Goal: Navigation & Orientation: Find specific page/section

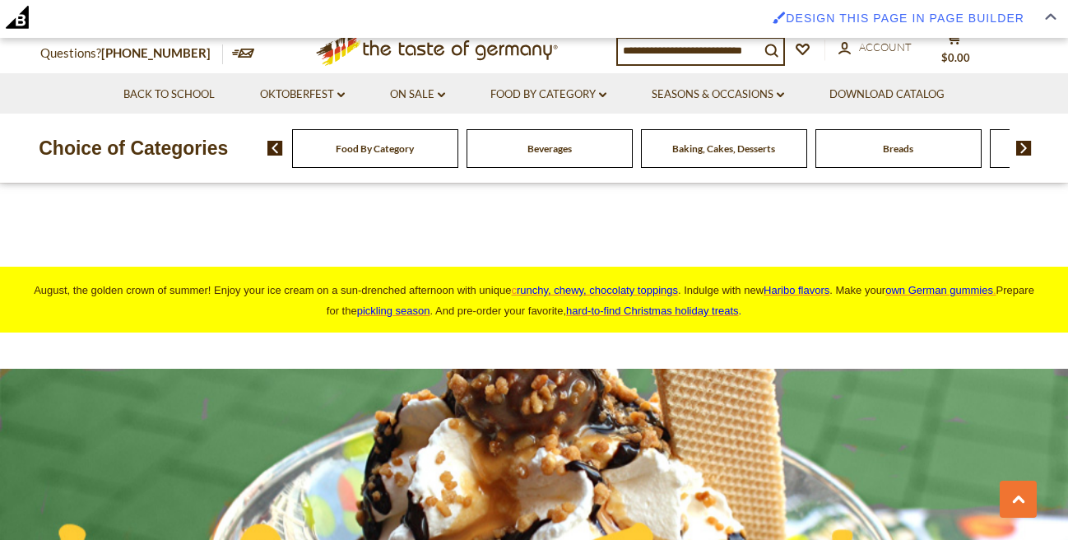
scroll to position [845, 0]
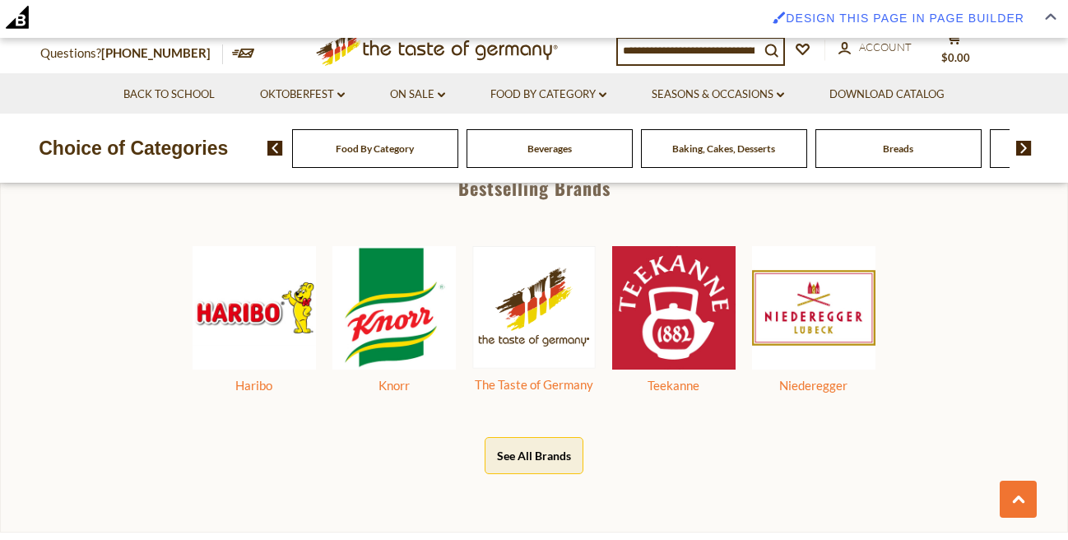
click at [518, 447] on button "See All Brands" at bounding box center [534, 455] width 99 height 37
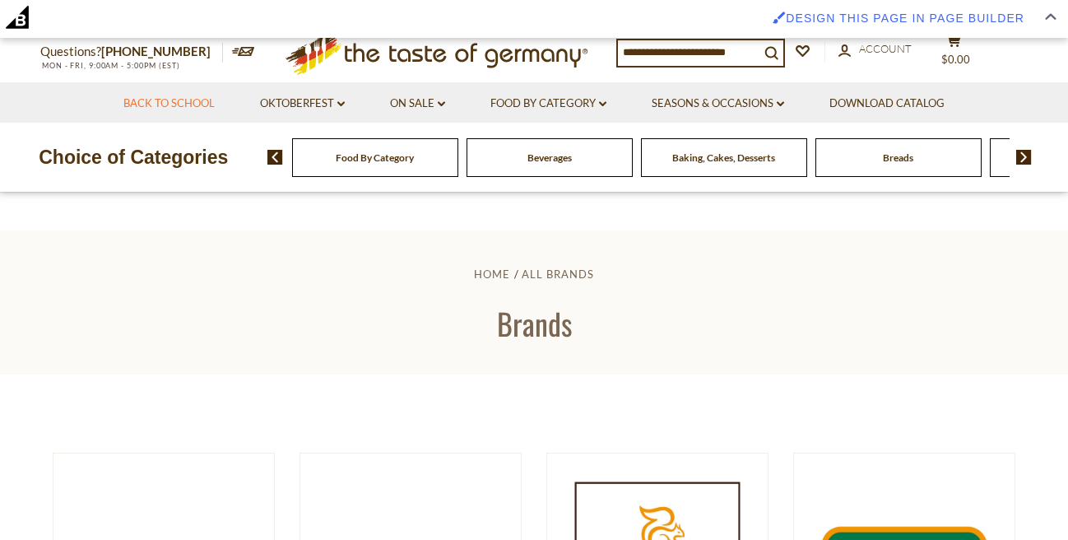
click at [151, 105] on link "Back to School" at bounding box center [168, 104] width 91 height 18
